Goal: Information Seeking & Learning: Learn about a topic

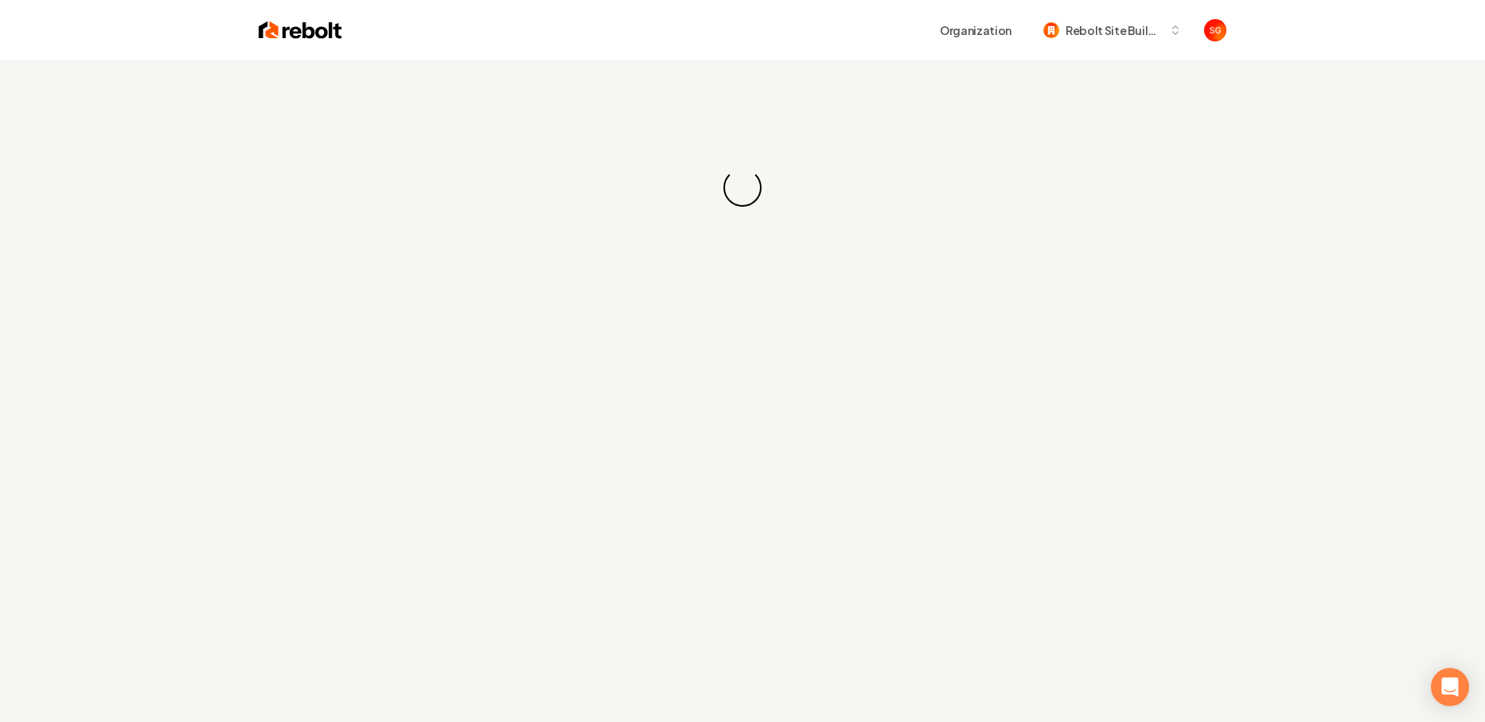
click at [333, 32] on img at bounding box center [301, 30] width 84 height 22
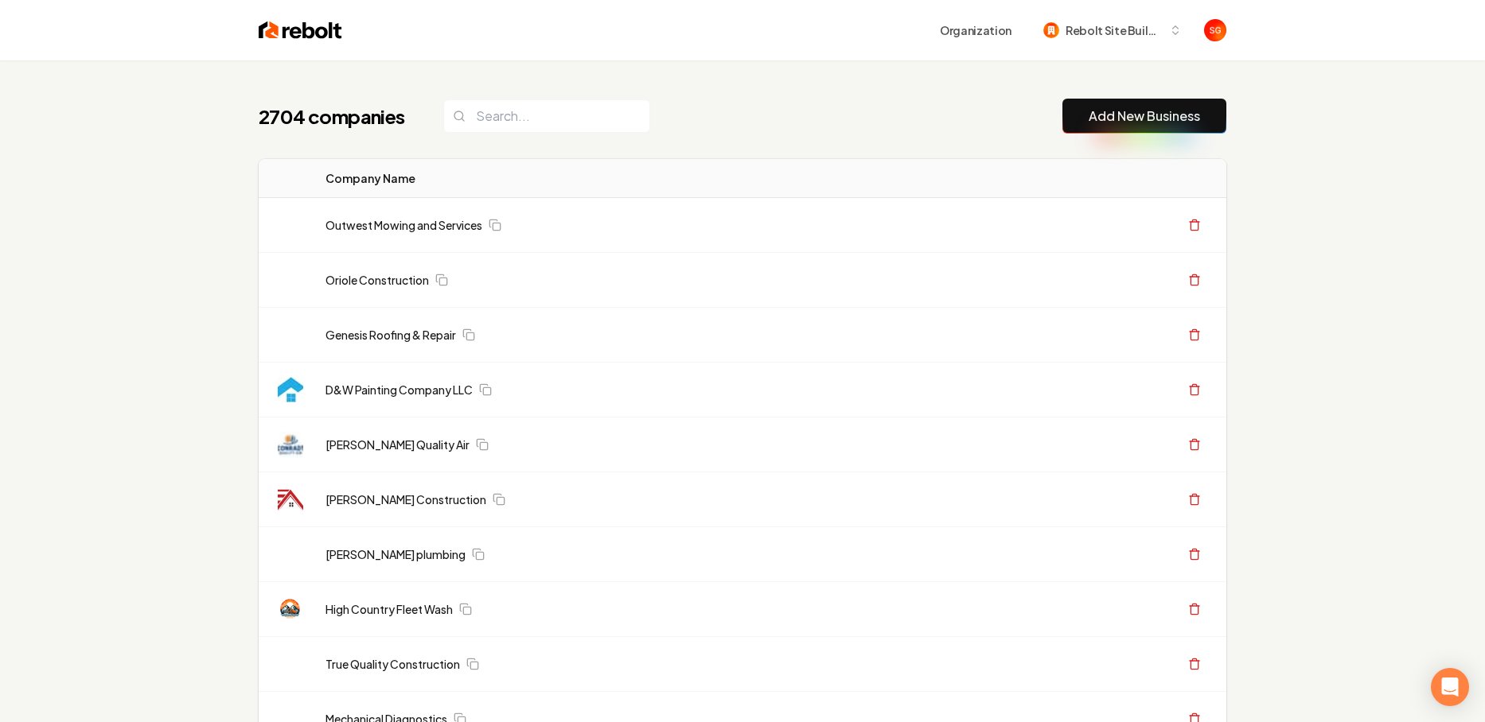
click at [317, 29] on img at bounding box center [301, 30] width 84 height 22
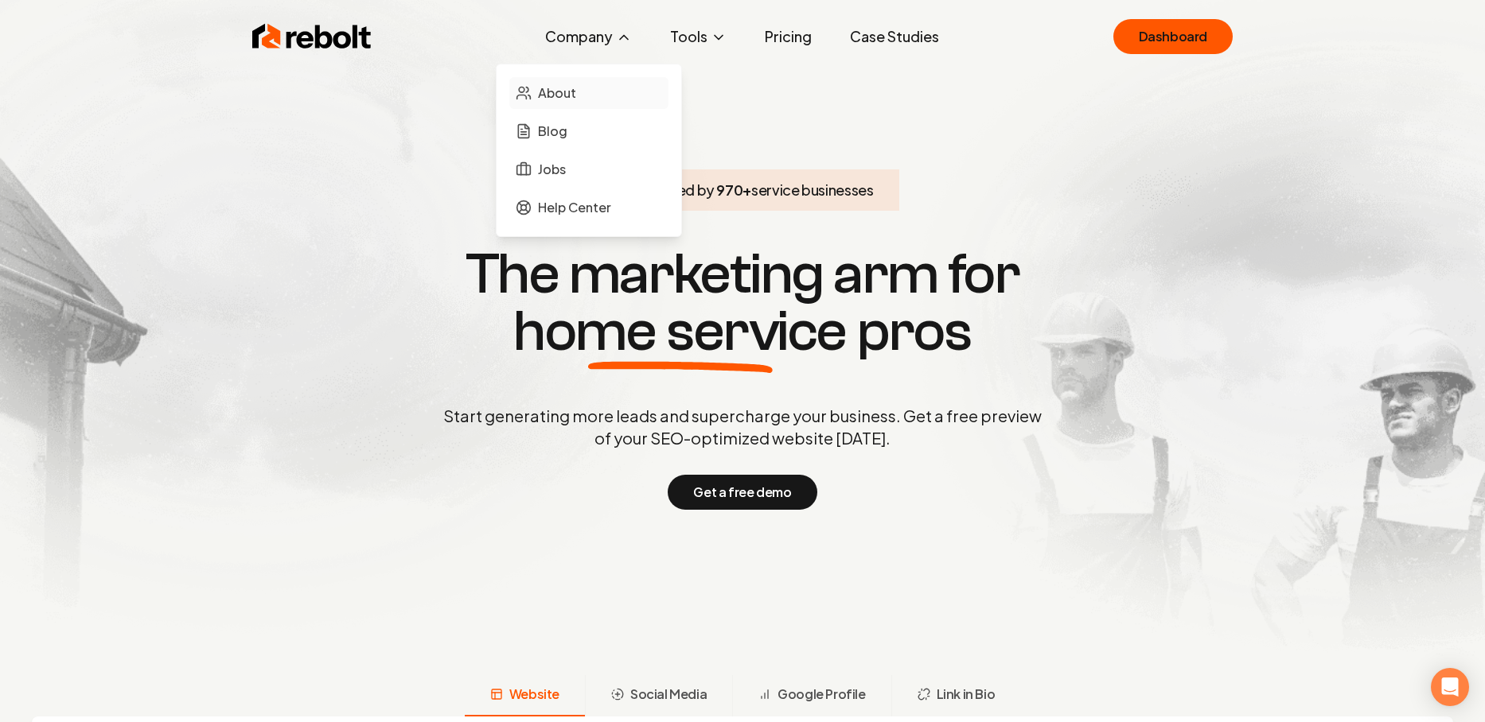
click at [579, 101] on link "About" at bounding box center [588, 93] width 159 height 32
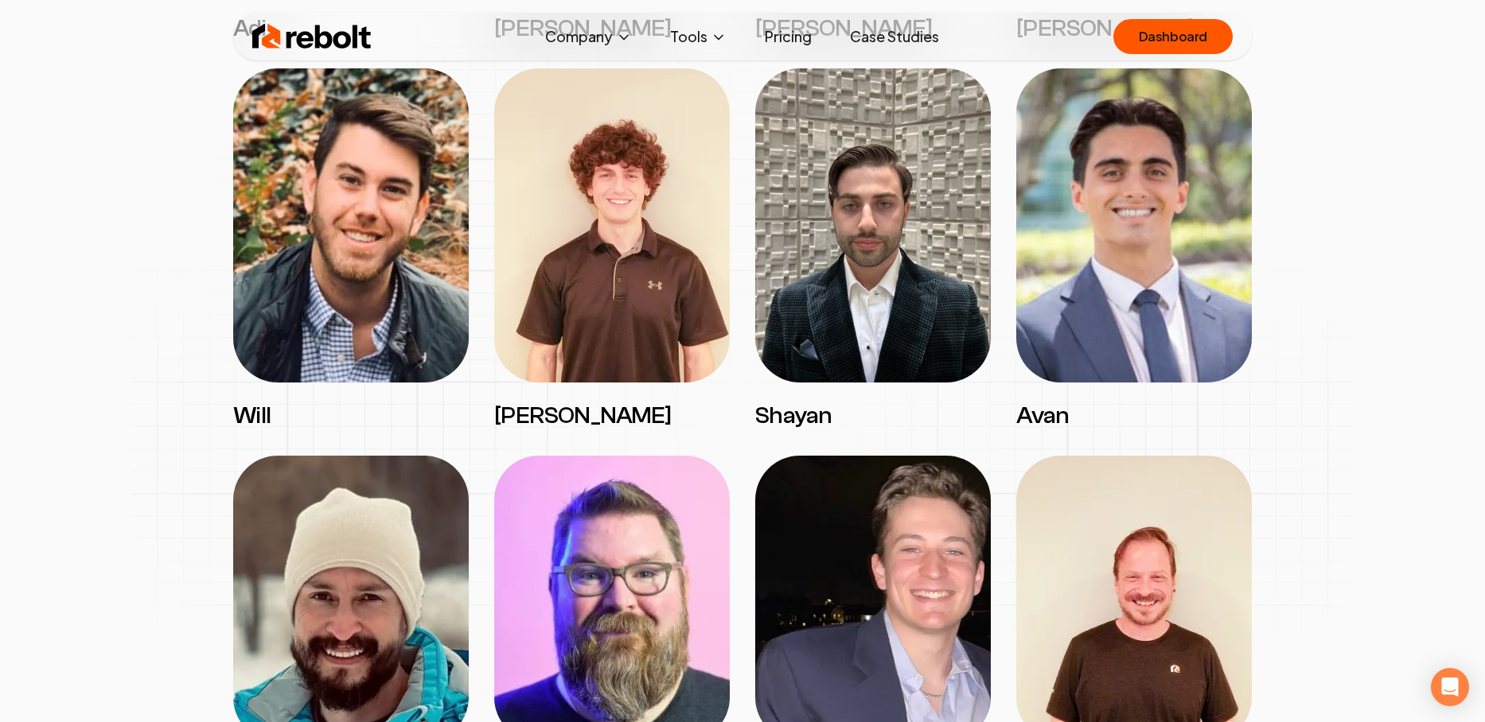
scroll to position [2401, 0]
